Goal: Navigation & Orientation: Find specific page/section

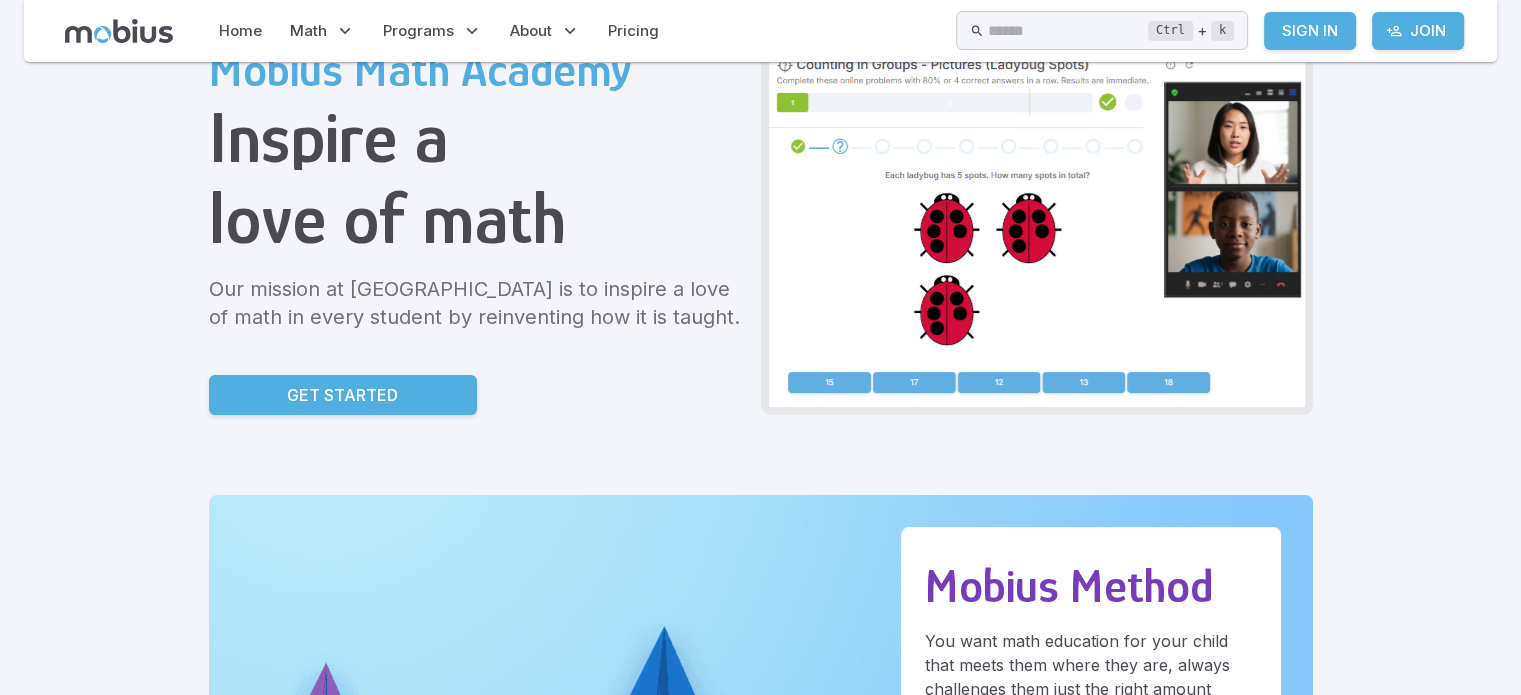
click at [357, 398] on p "Get Started" at bounding box center [342, 395] width 111 height 24
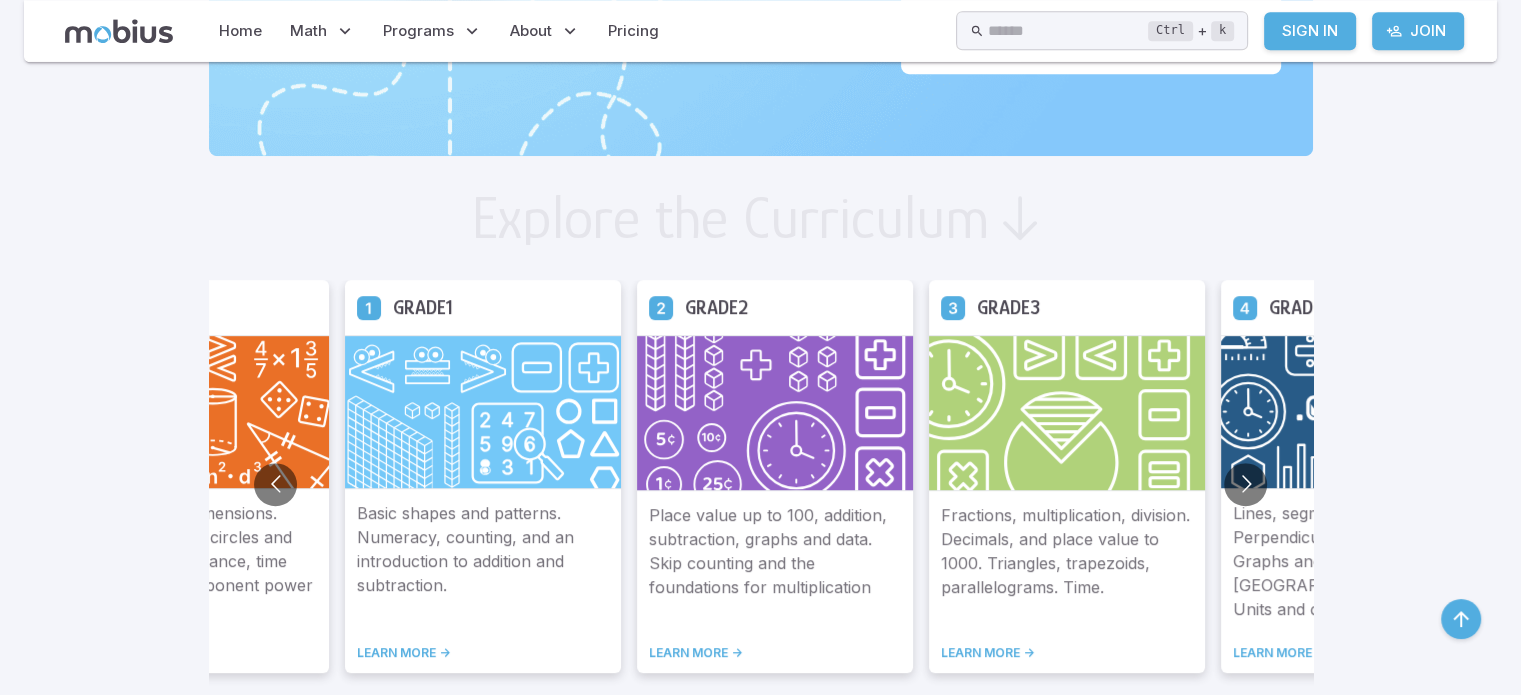
scroll to position [988, 0]
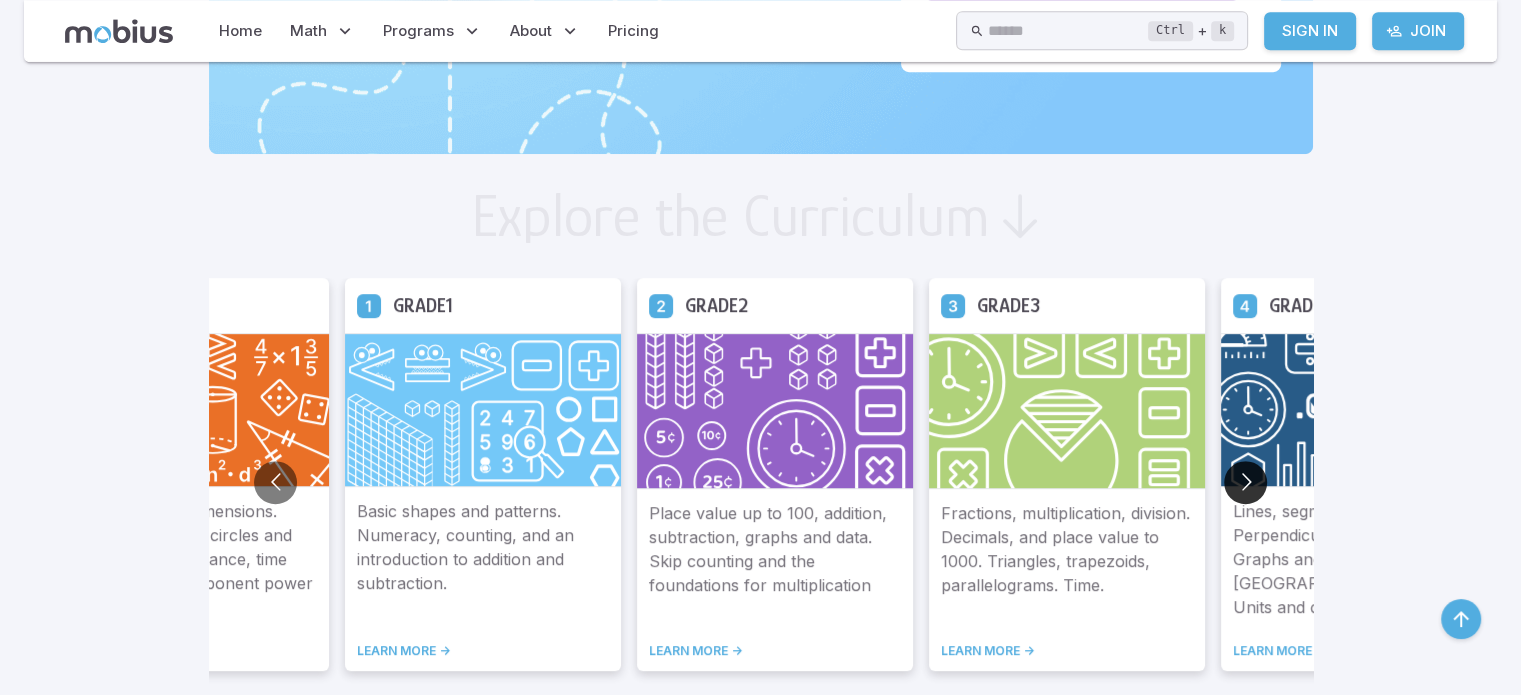
click at [1248, 479] on button "Go to next slide" at bounding box center [1245, 482] width 43 height 43
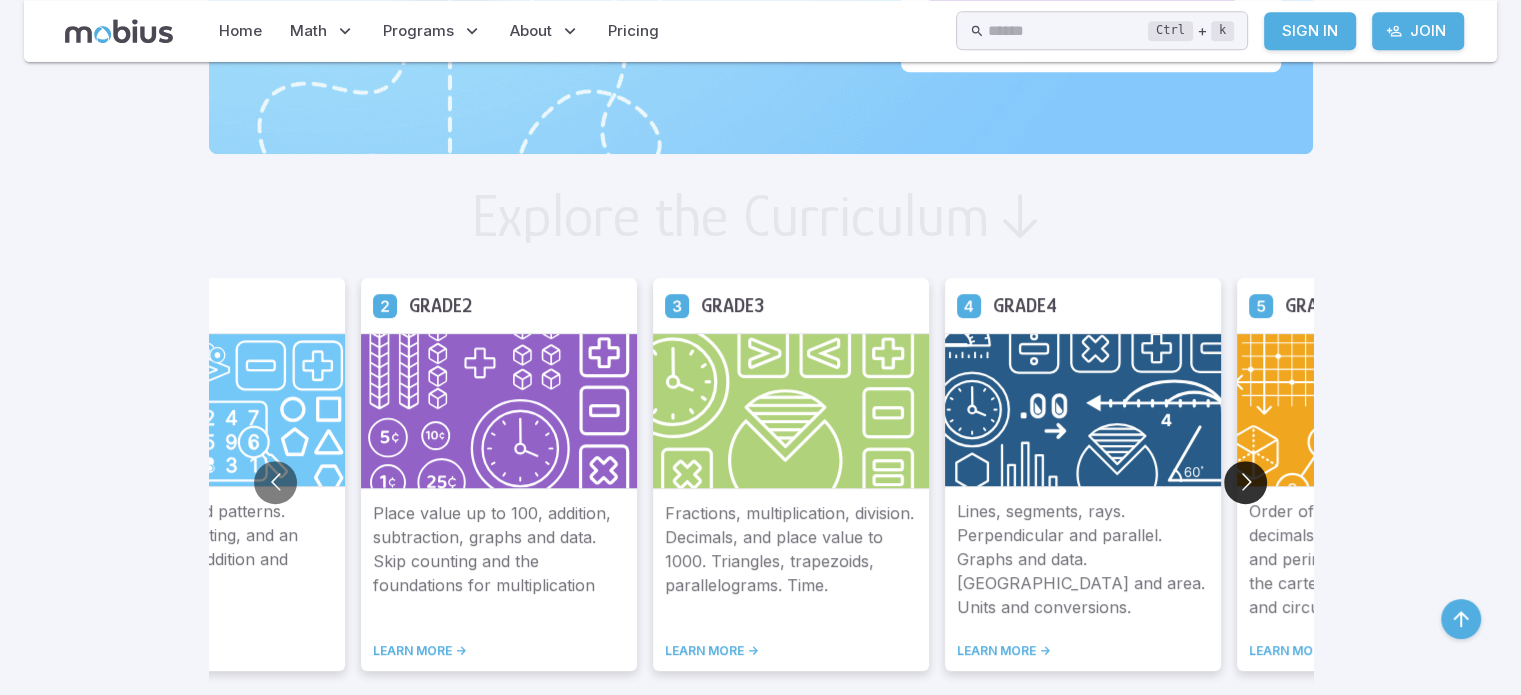
click at [1248, 479] on button "Go to next slide" at bounding box center [1245, 482] width 43 height 43
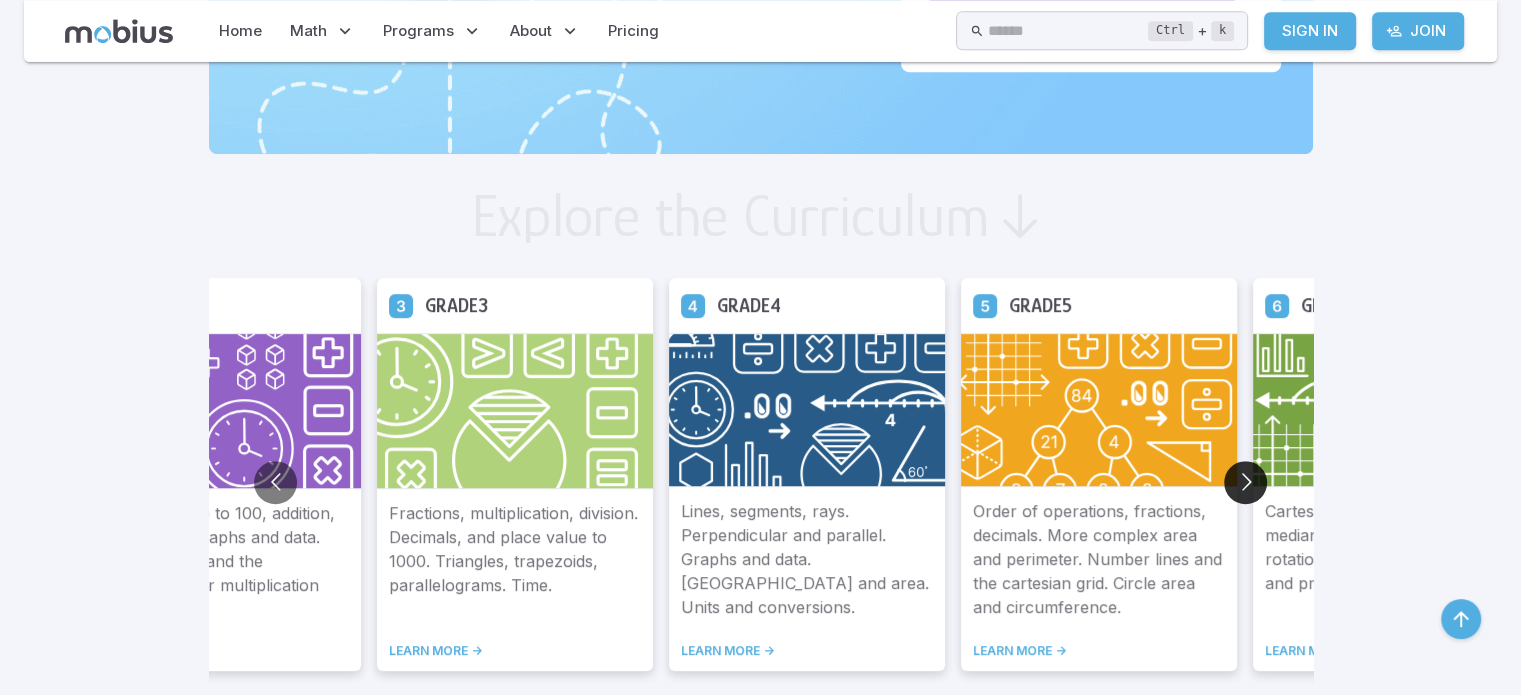
click at [1248, 479] on button "Go to next slide" at bounding box center [1245, 482] width 43 height 43
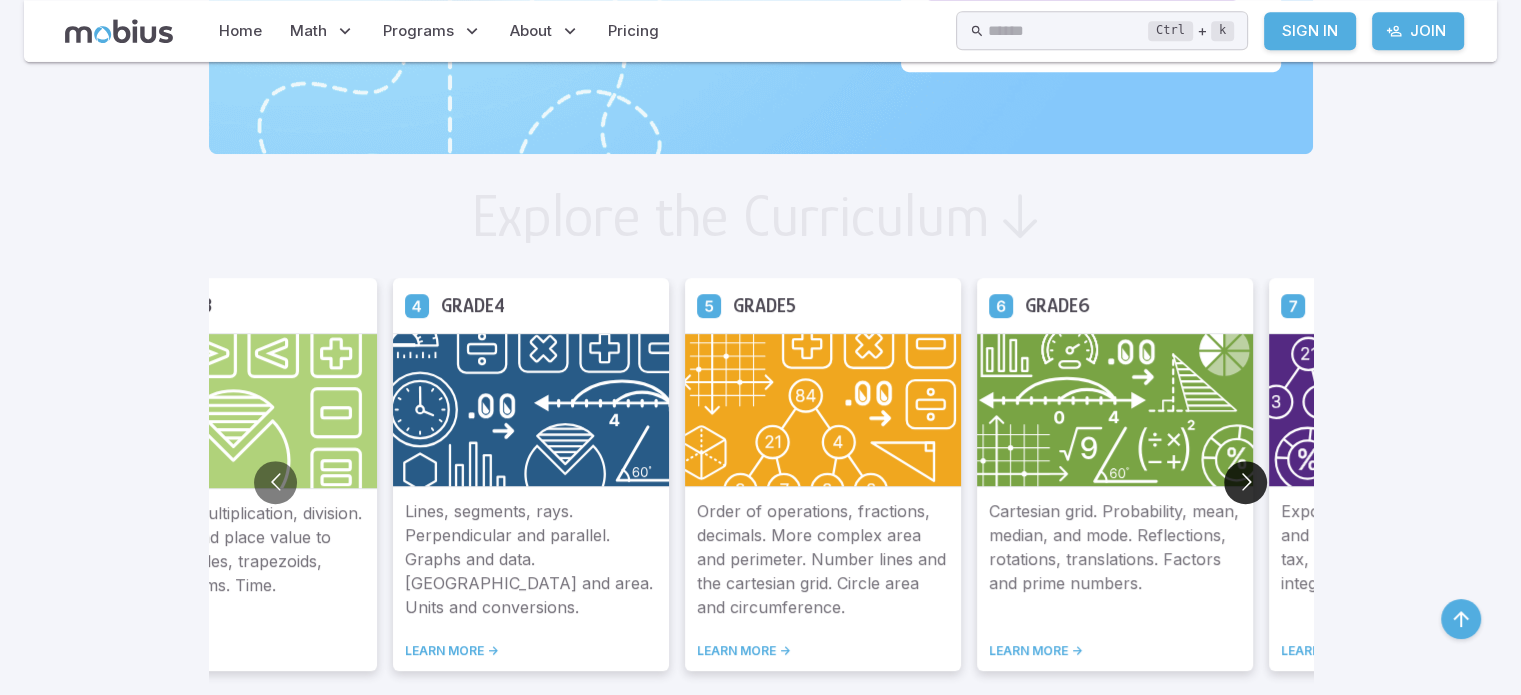
click at [1248, 479] on button "Go to next slide" at bounding box center [1245, 482] width 43 height 43
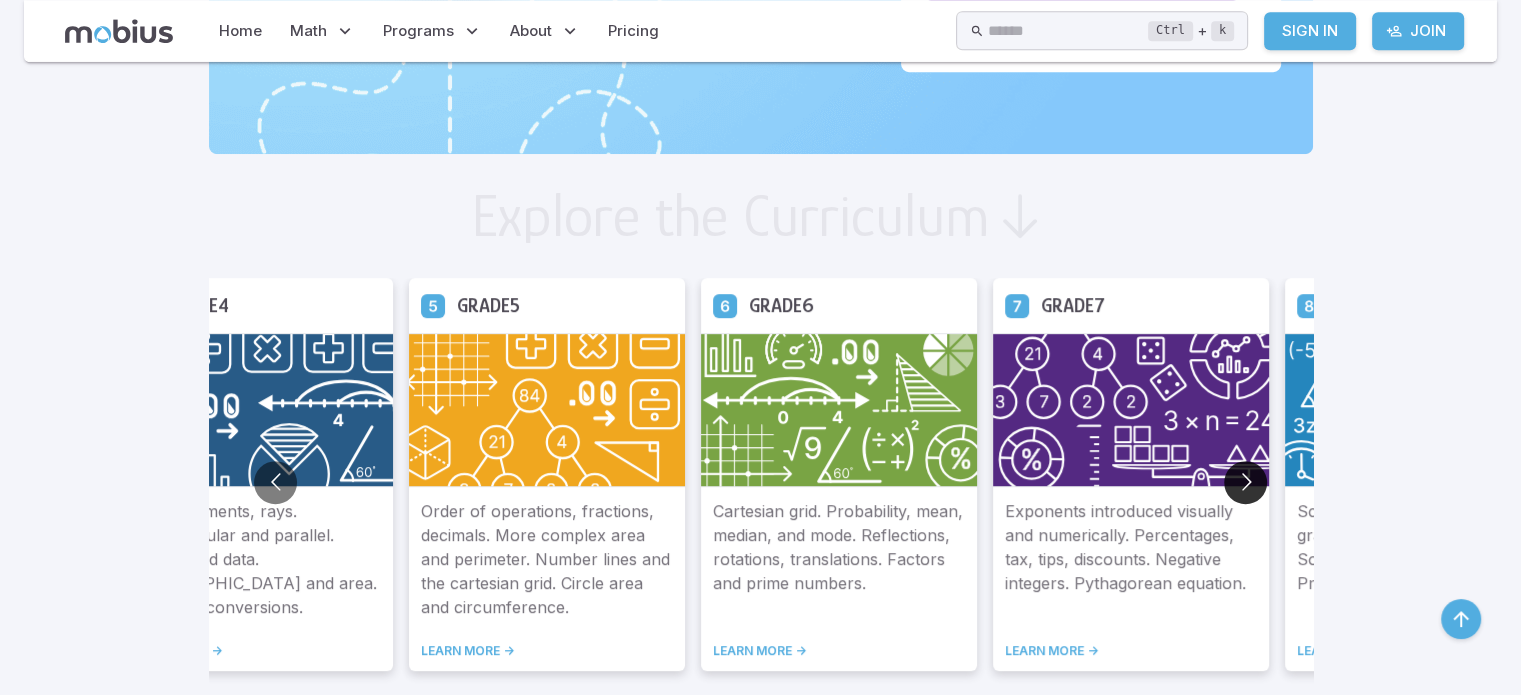
click at [1248, 479] on button "Go to next slide" at bounding box center [1245, 482] width 43 height 43
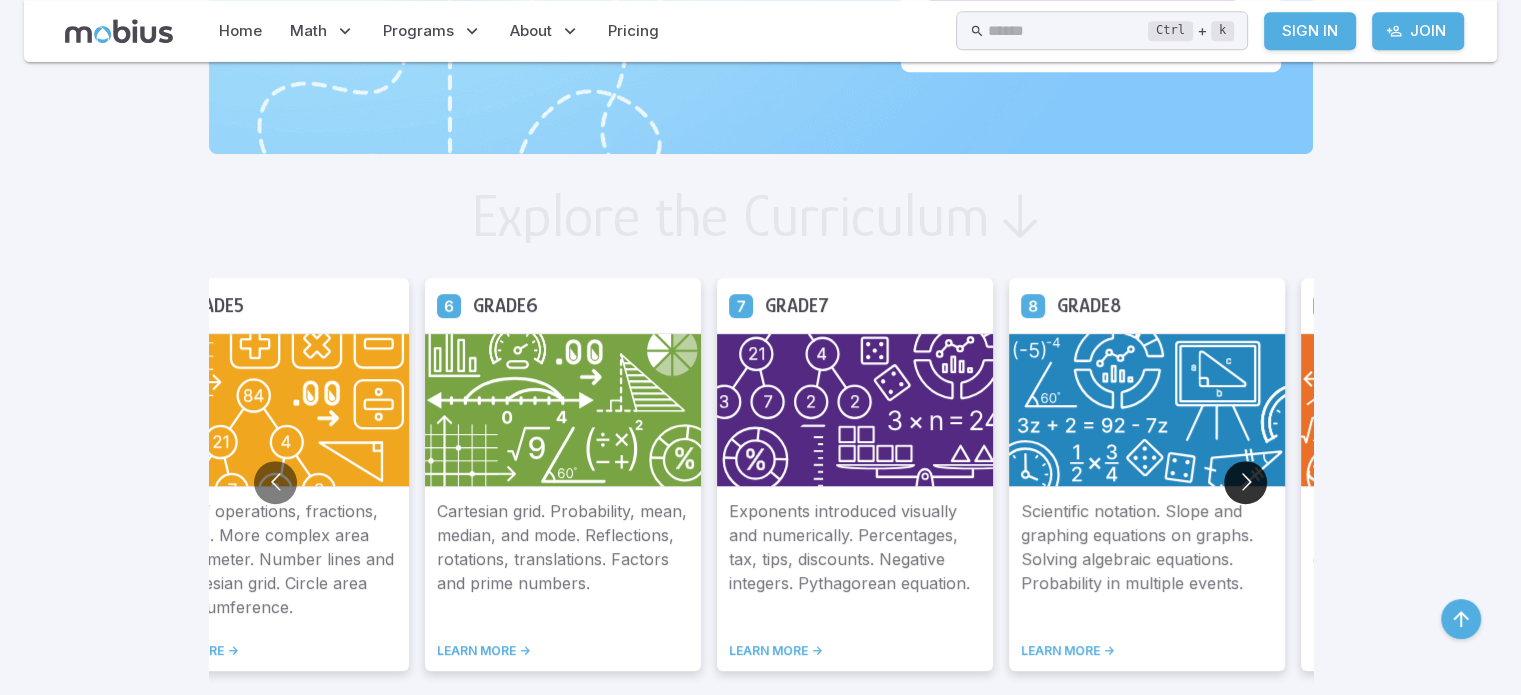
click at [1248, 479] on button "Go to next slide" at bounding box center [1245, 482] width 43 height 43
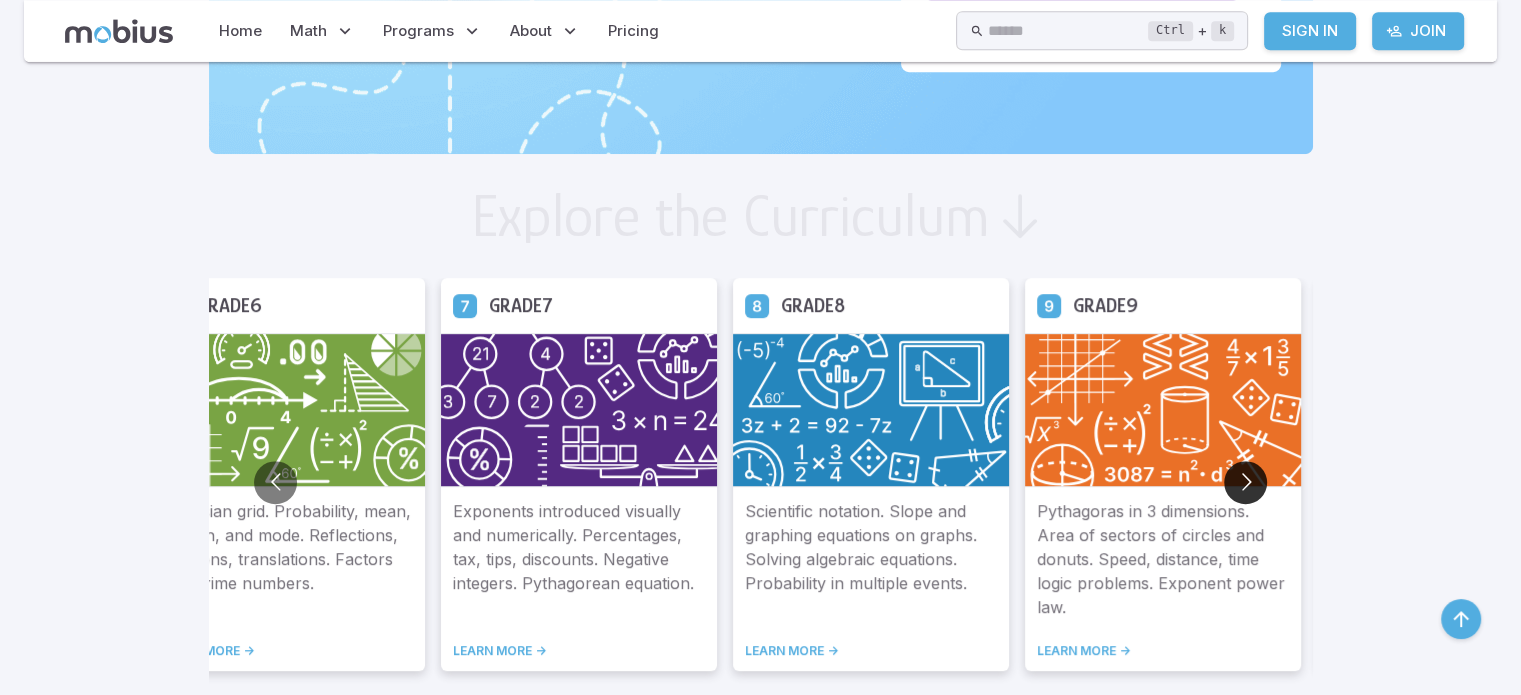
click at [1248, 479] on button "Go to next slide" at bounding box center [1245, 482] width 43 height 43
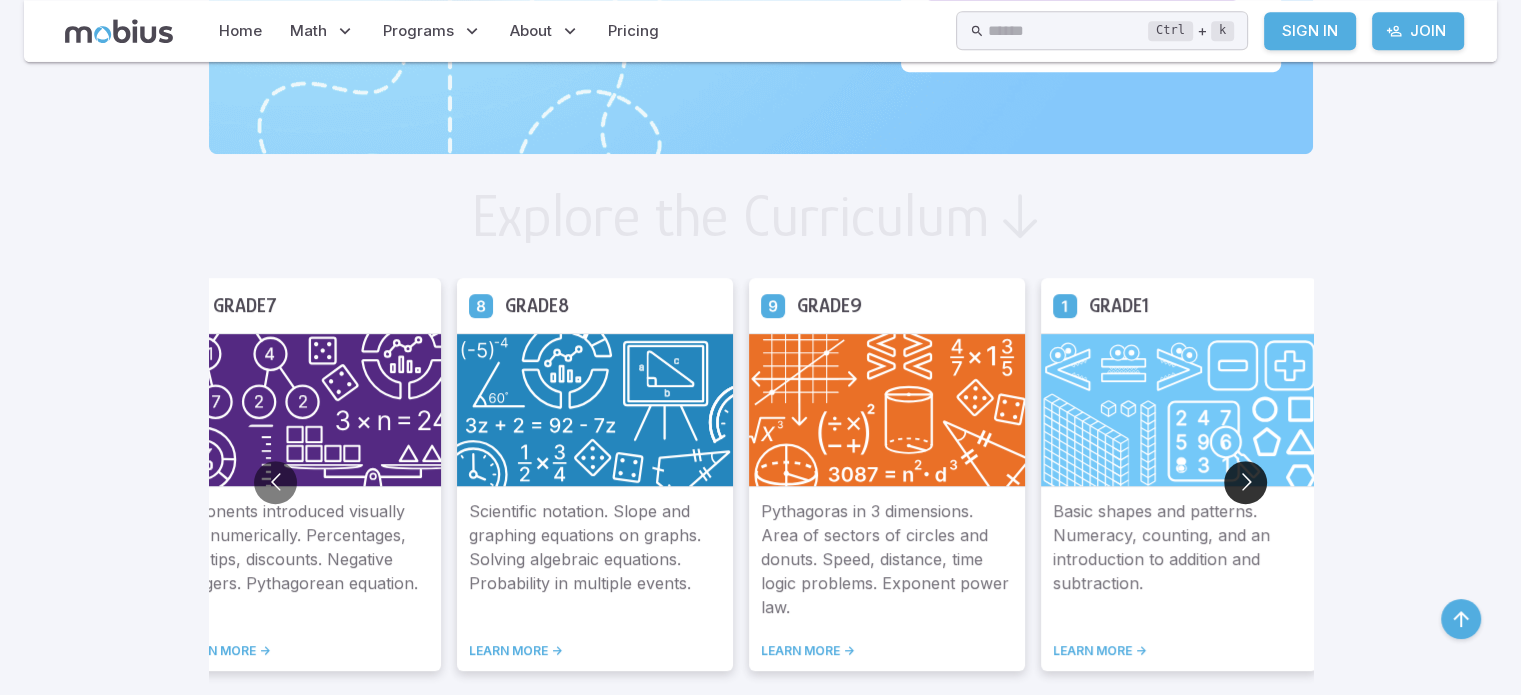
click at [1248, 479] on button "Go to next slide" at bounding box center [1245, 482] width 43 height 43
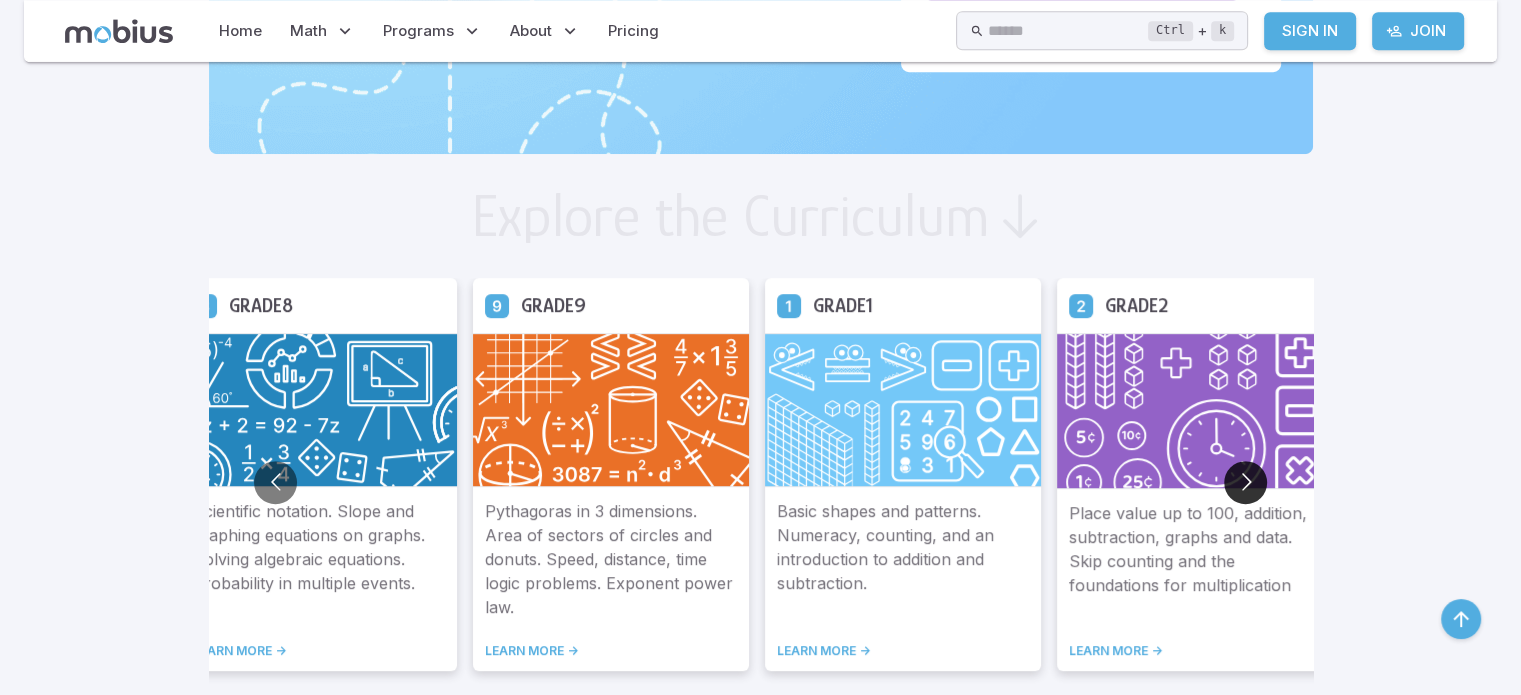
click at [1248, 479] on button "Go to next slide" at bounding box center [1245, 482] width 43 height 43
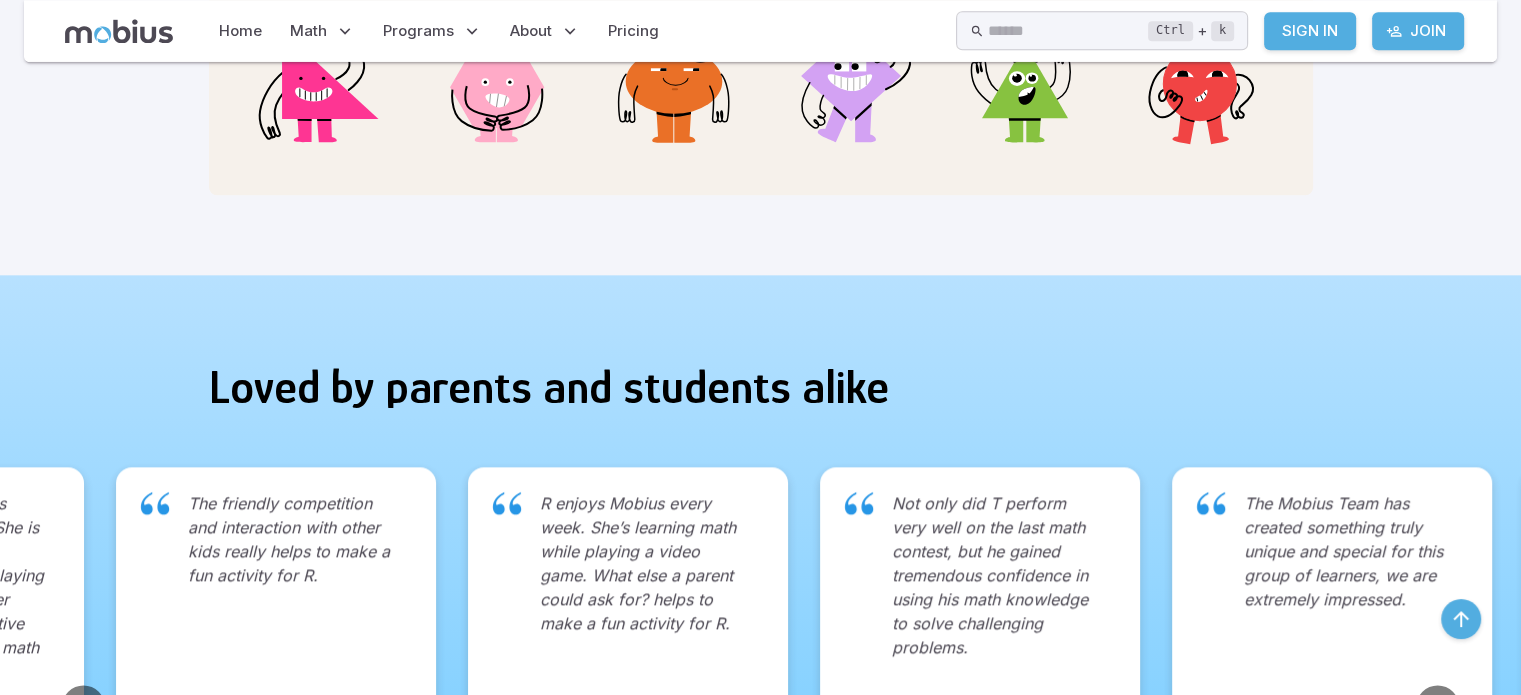
scroll to position [2280, 0]
